Goal: Information Seeking & Learning: Learn about a topic

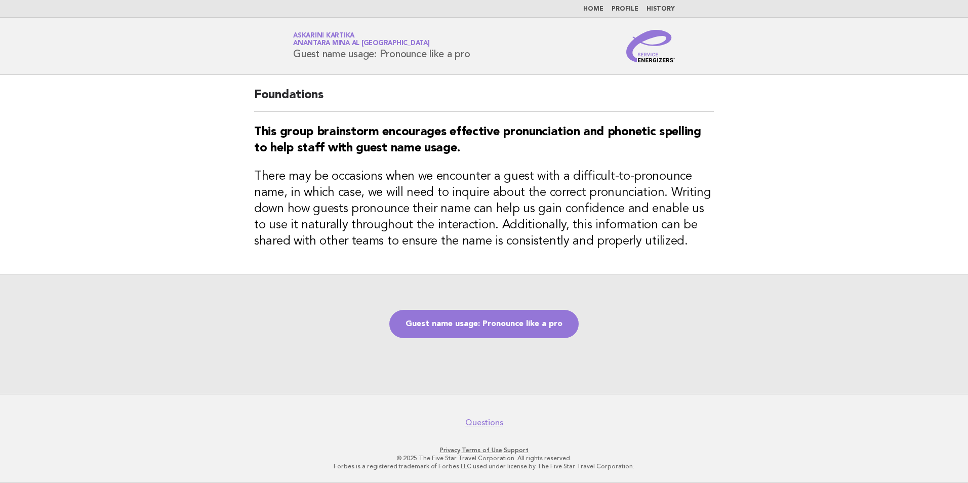
click at [594, 3] on nav "Home Profile History" at bounding box center [484, 9] width 968 height 18
click at [594, 8] on link "Home" at bounding box center [594, 9] width 20 height 6
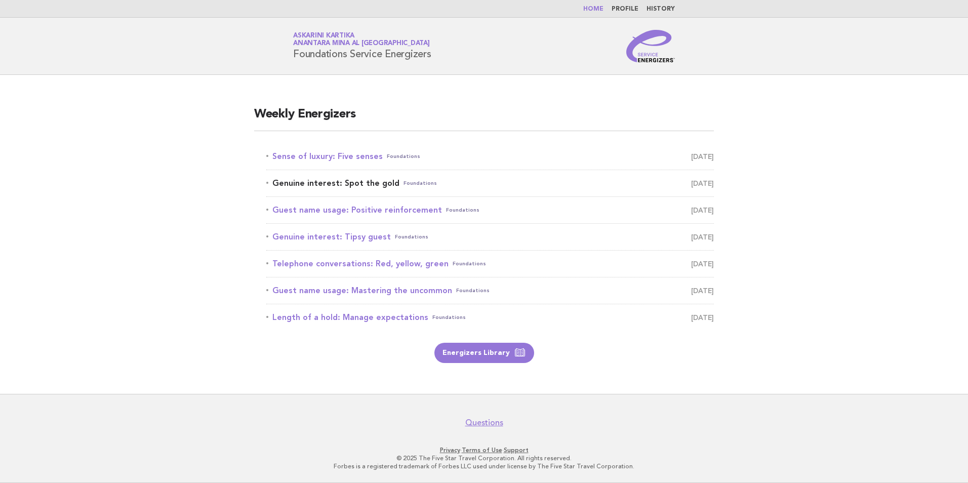
click at [336, 183] on link "Genuine interest: Spot the gold Foundations September 12" at bounding box center [490, 183] width 448 height 14
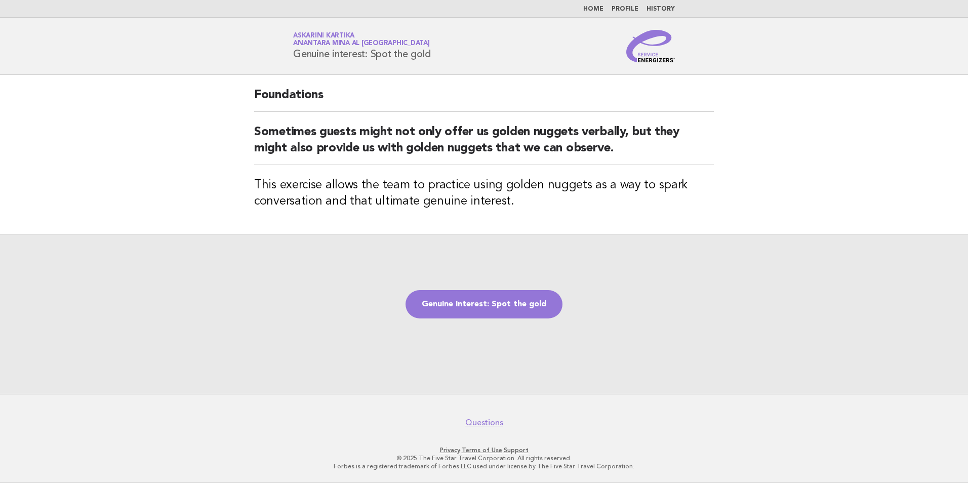
drag, startPoint x: 440, startPoint y: 56, endPoint x: 290, endPoint y: 59, distance: 149.9
click at [290, 59] on div "Service Energizers Askarini Kartika Anantara Mina al [GEOGRAPHIC_DATA] Genuine …" at bounding box center [484, 46] width 410 height 32
copy h1 "Genuine interest: Spot the gold"
